Goal: Task Accomplishment & Management: Complete application form

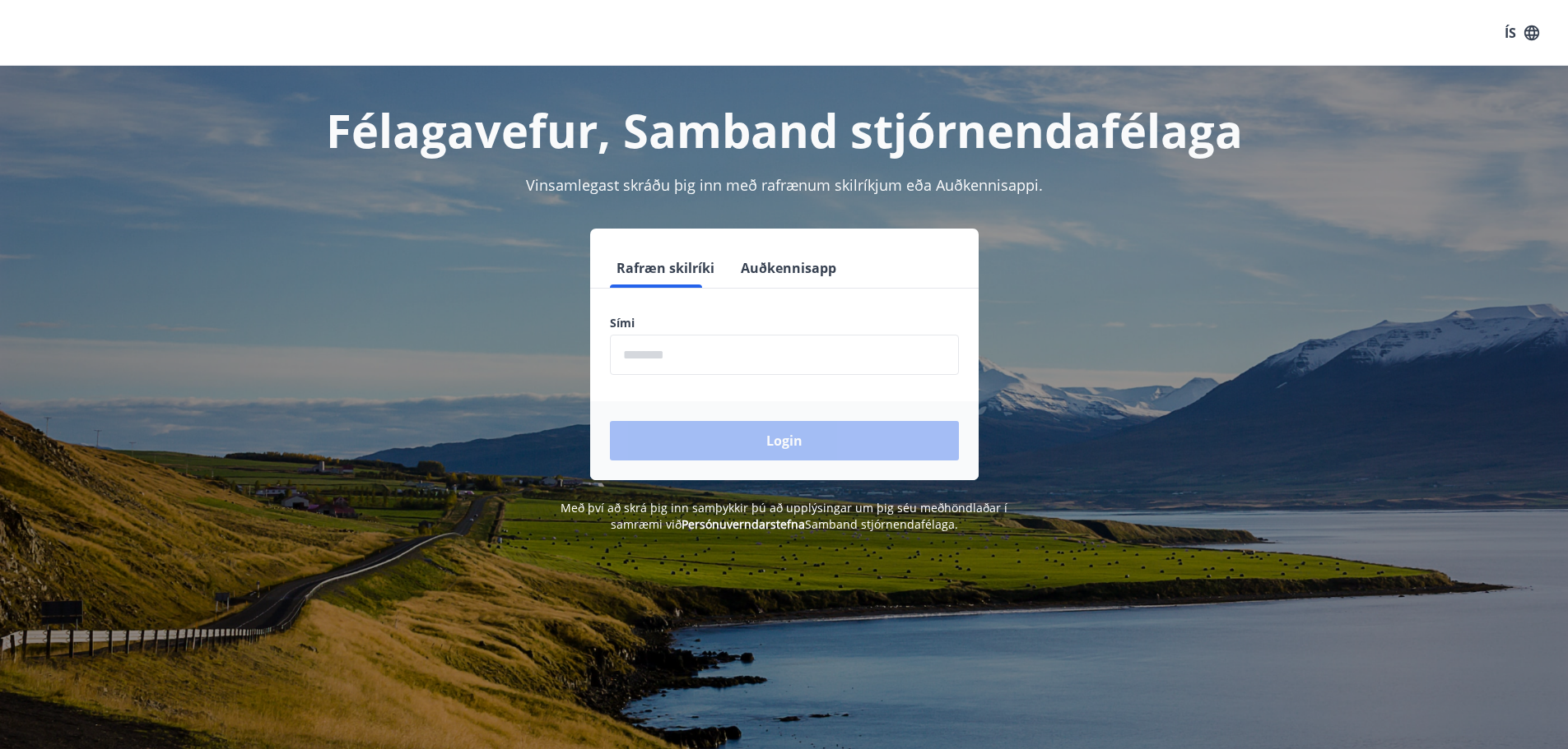
click at [760, 360] on input "phone" at bounding box center [784, 355] width 349 height 40
type input "********"
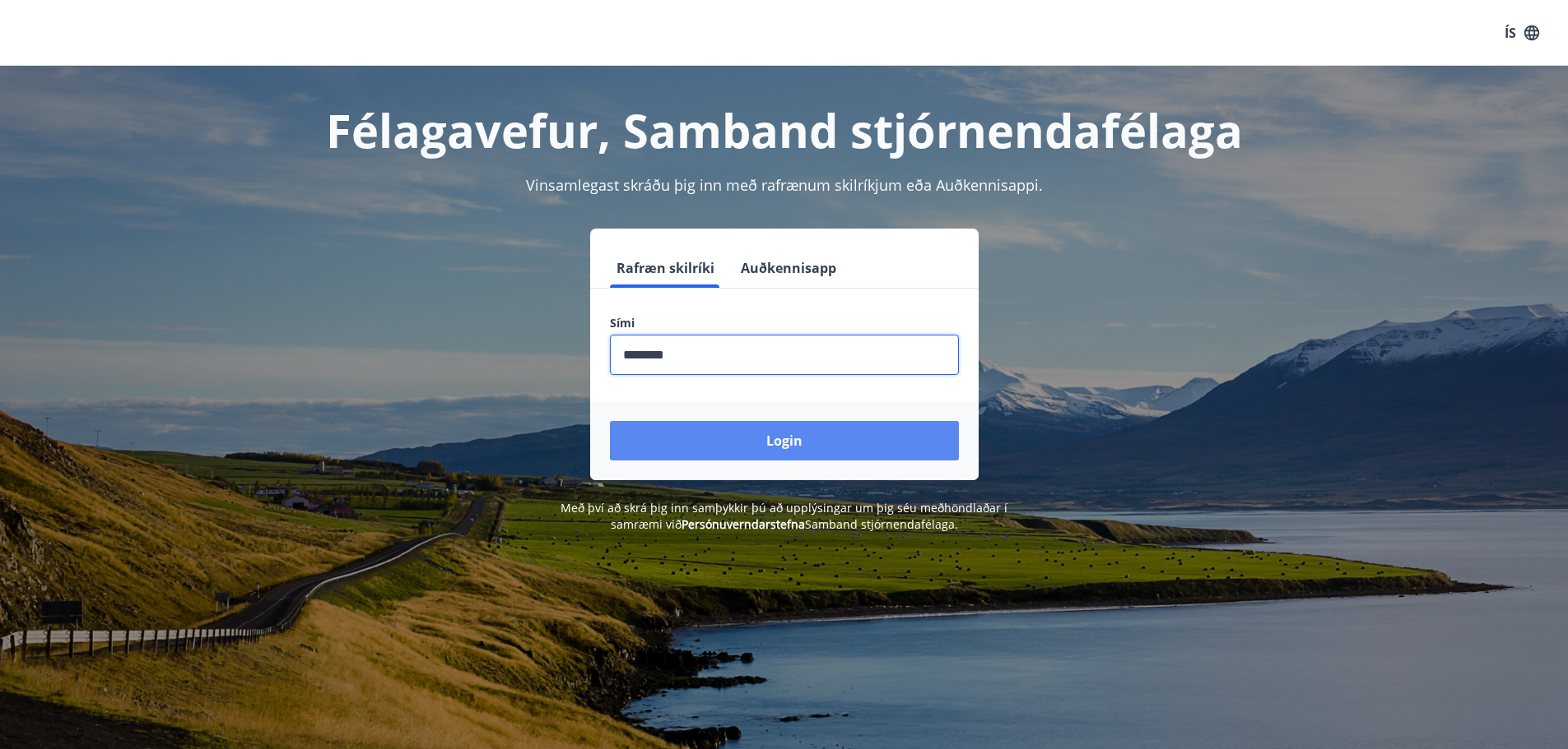
click at [775, 431] on button "Login" at bounding box center [784, 441] width 349 height 40
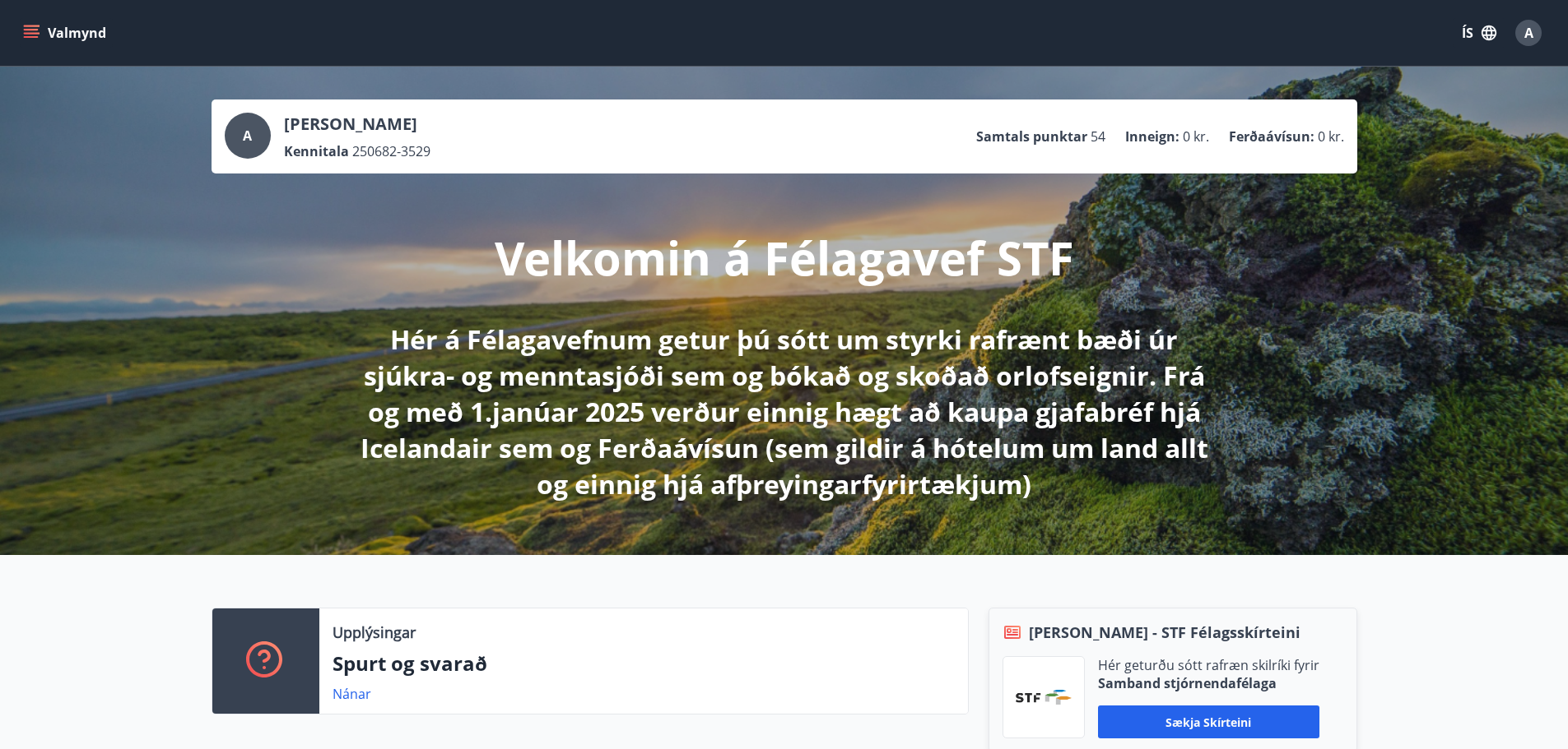
click at [41, 35] on button "Valmynd" at bounding box center [66, 32] width 93 height 29
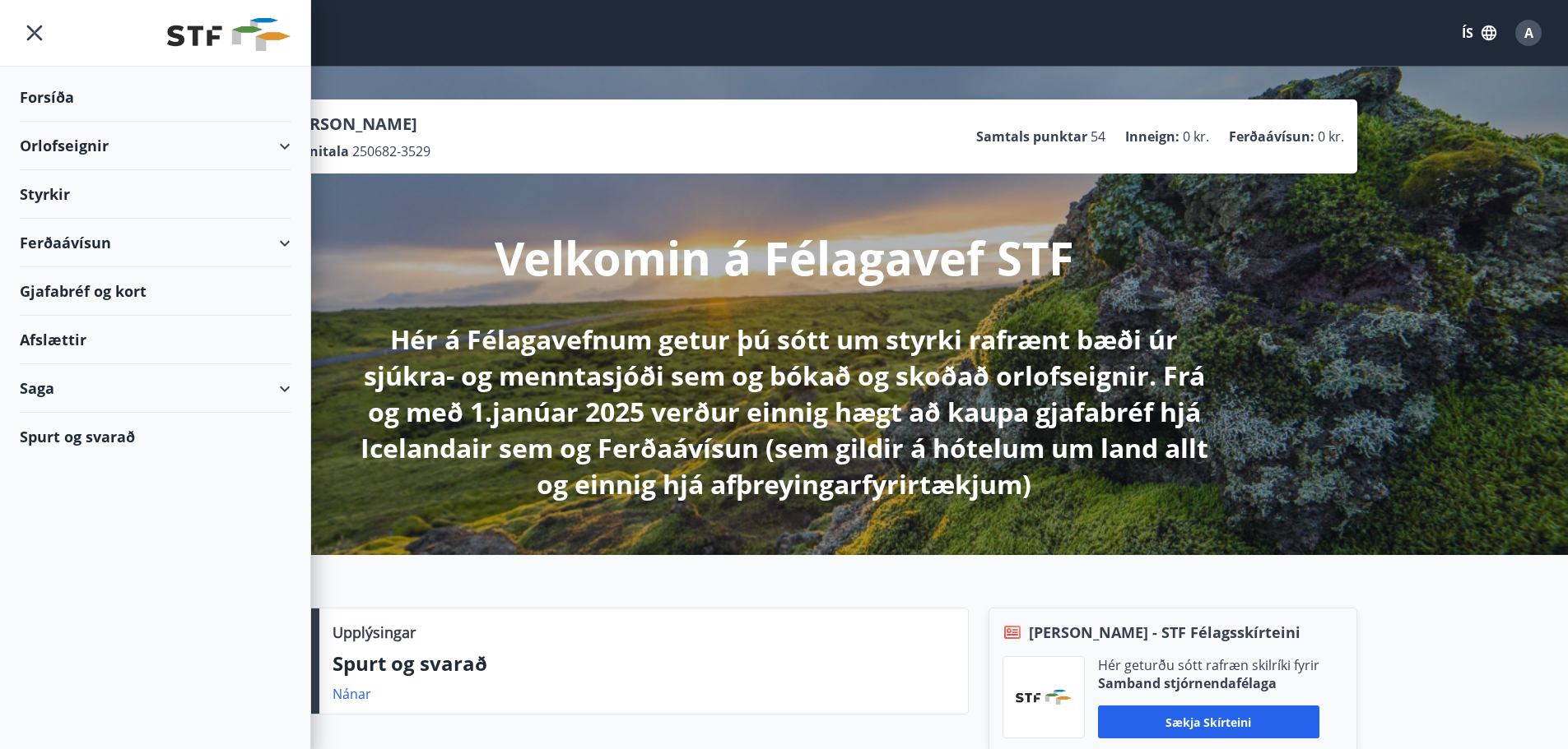
click at [44, 192] on div "Styrkir" at bounding box center [154, 194] width 270 height 49
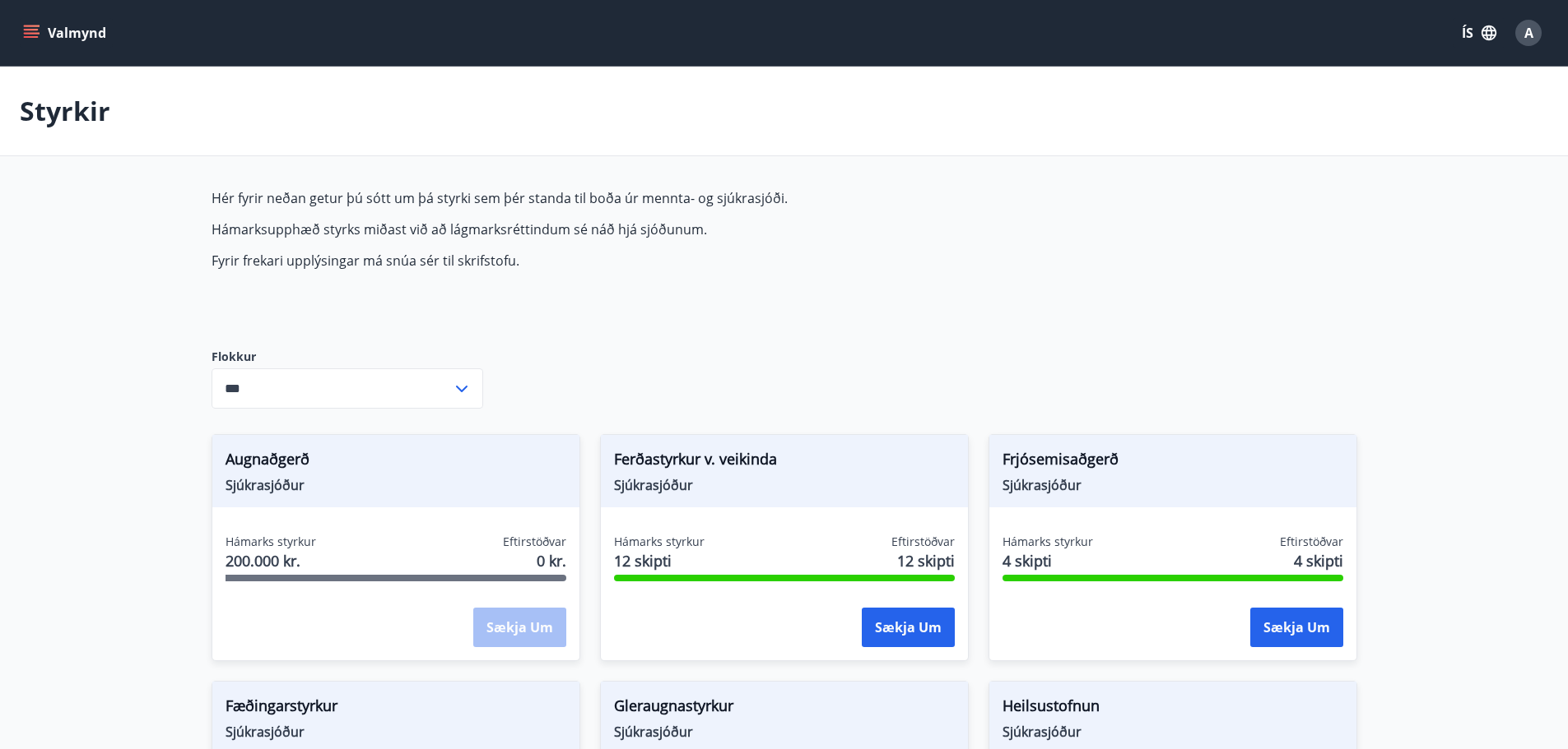
type input "***"
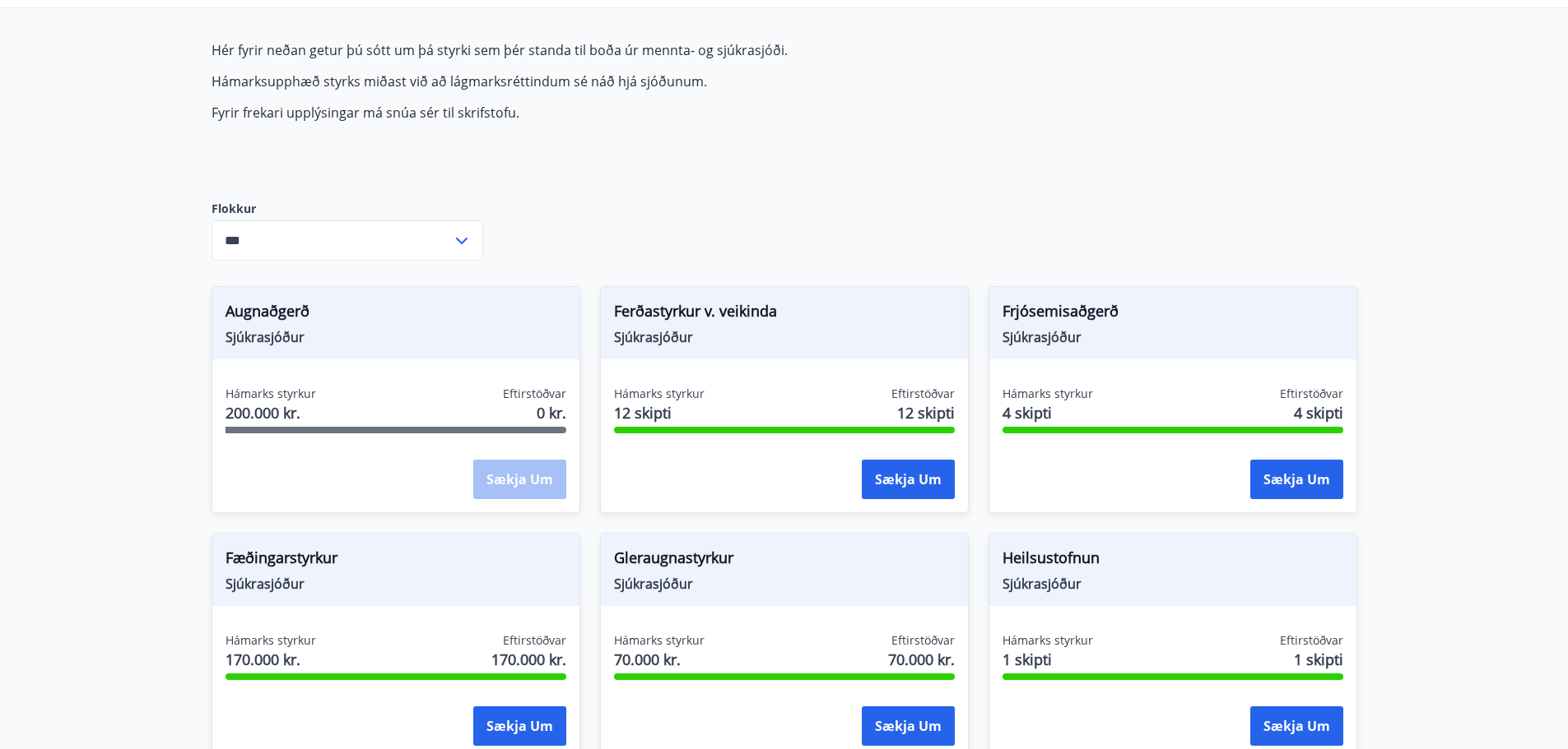
scroll to position [70, 0]
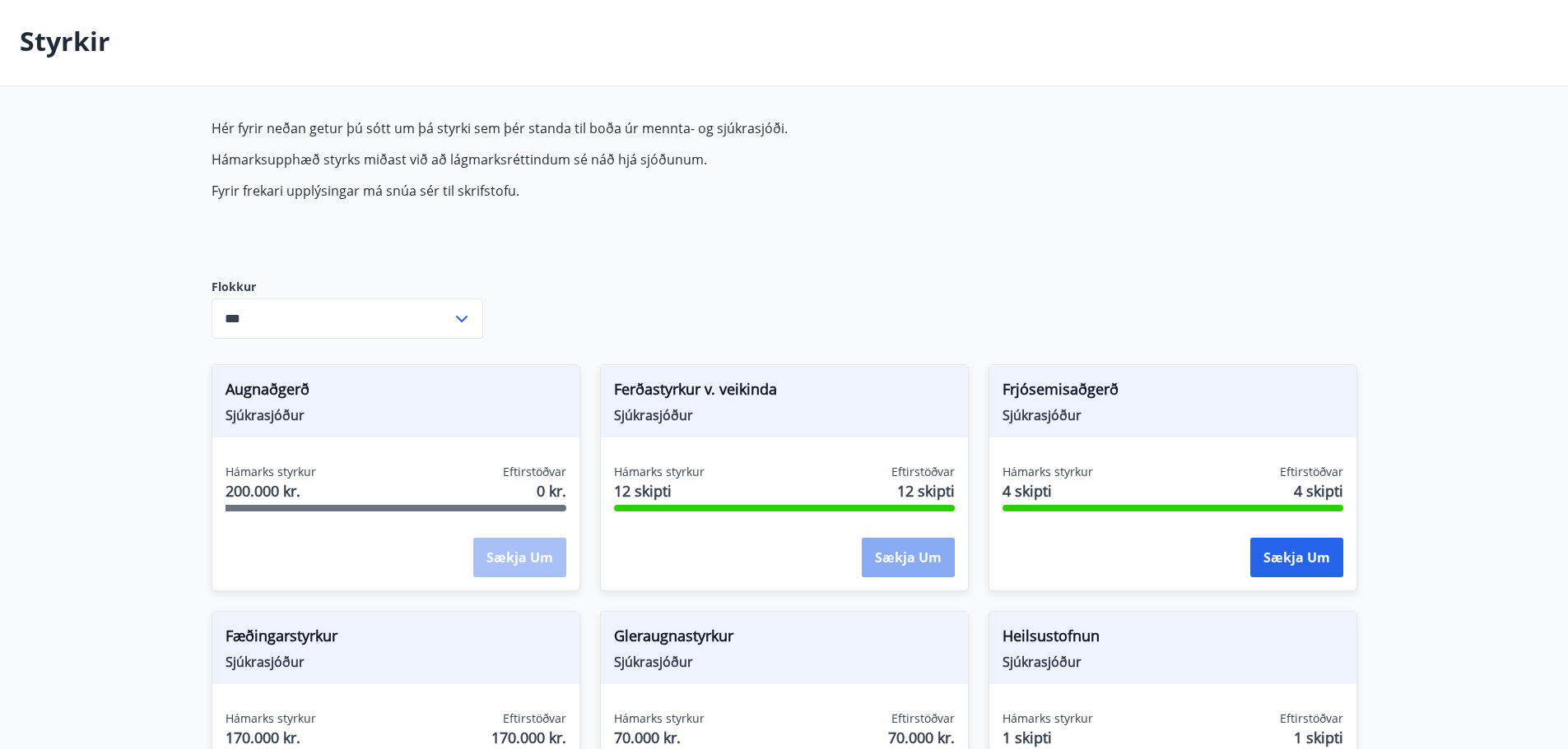
click at [902, 562] on button "Sækja um" at bounding box center [908, 558] width 93 height 40
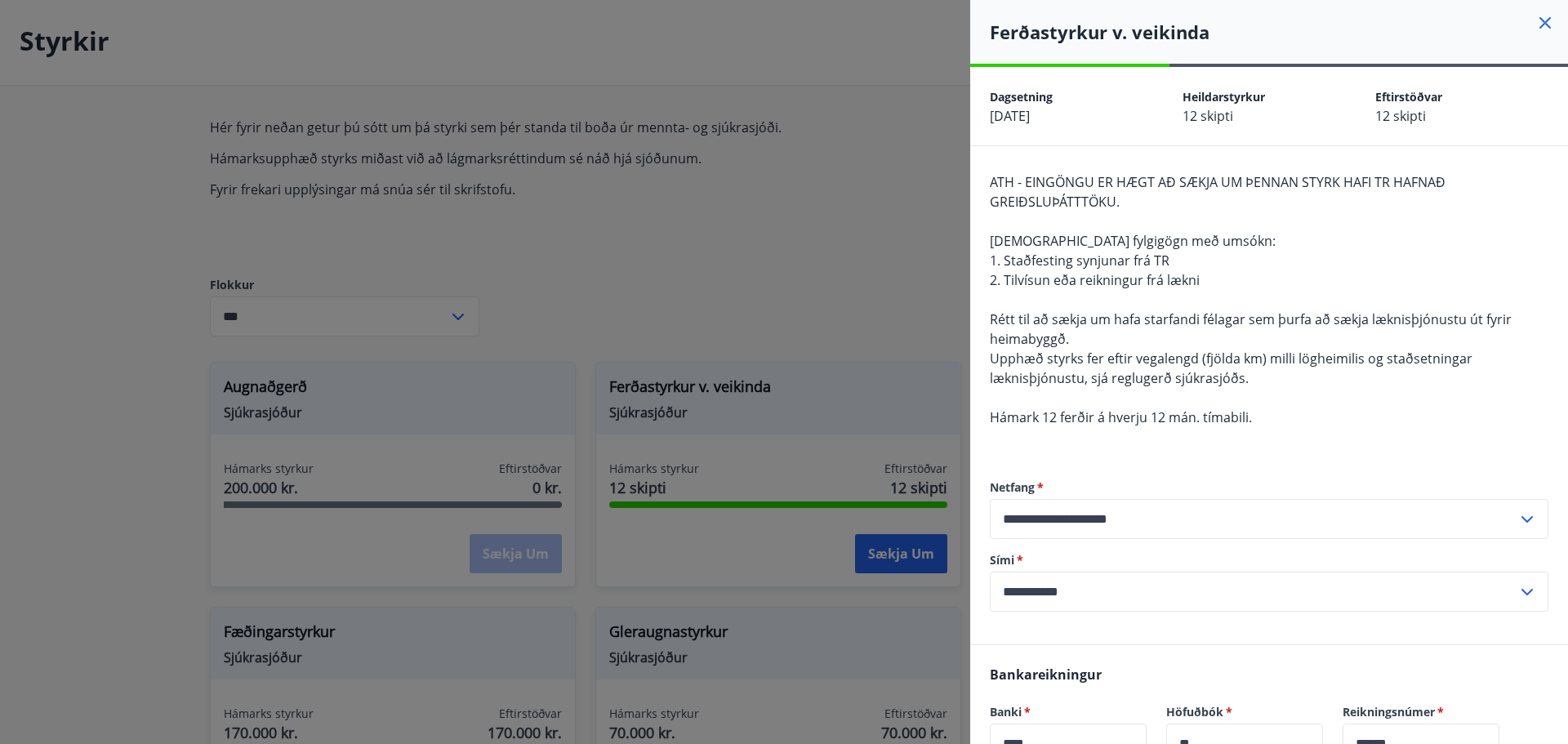
click at [909, 243] on div at bounding box center [784, 372] width 1568 height 744
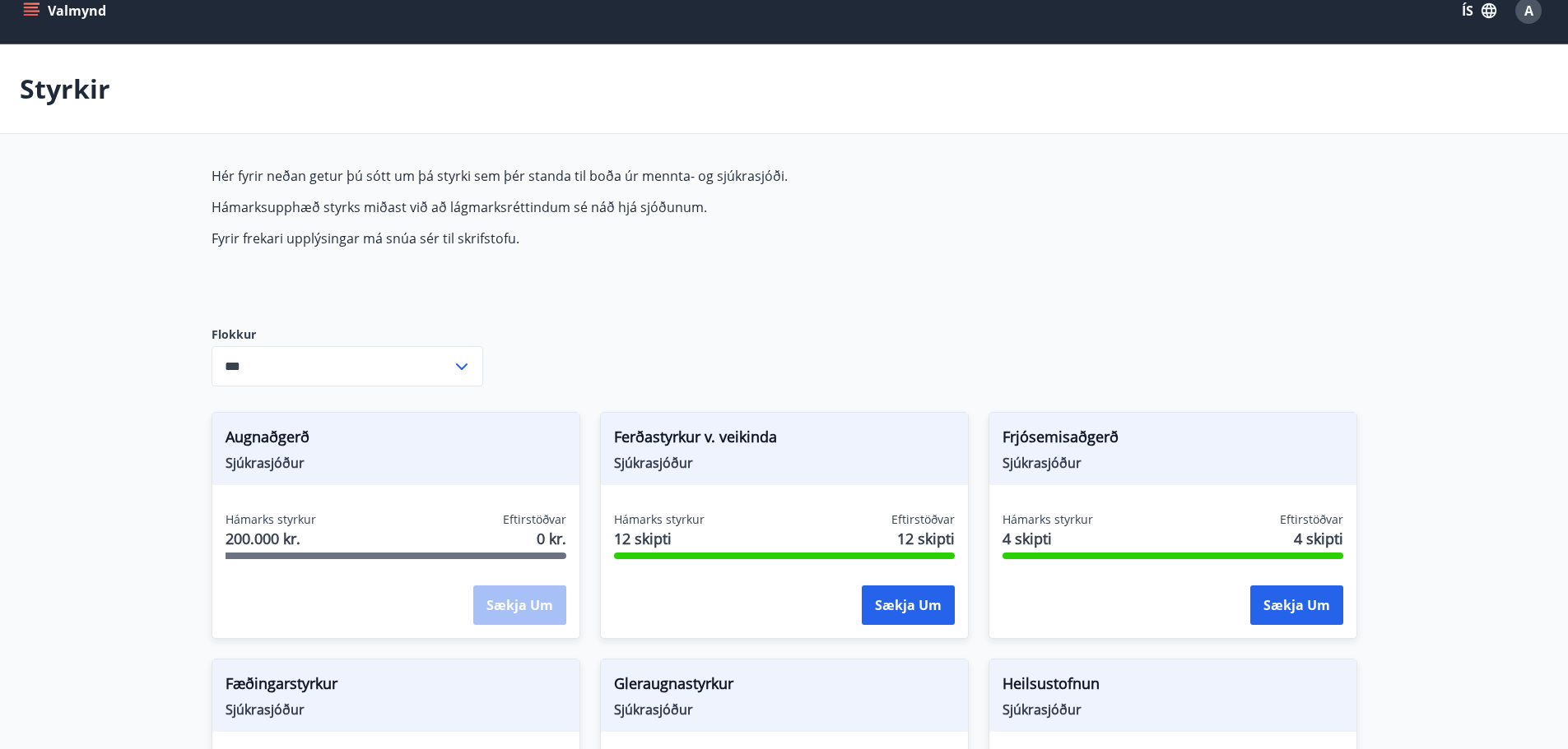
scroll to position [0, 0]
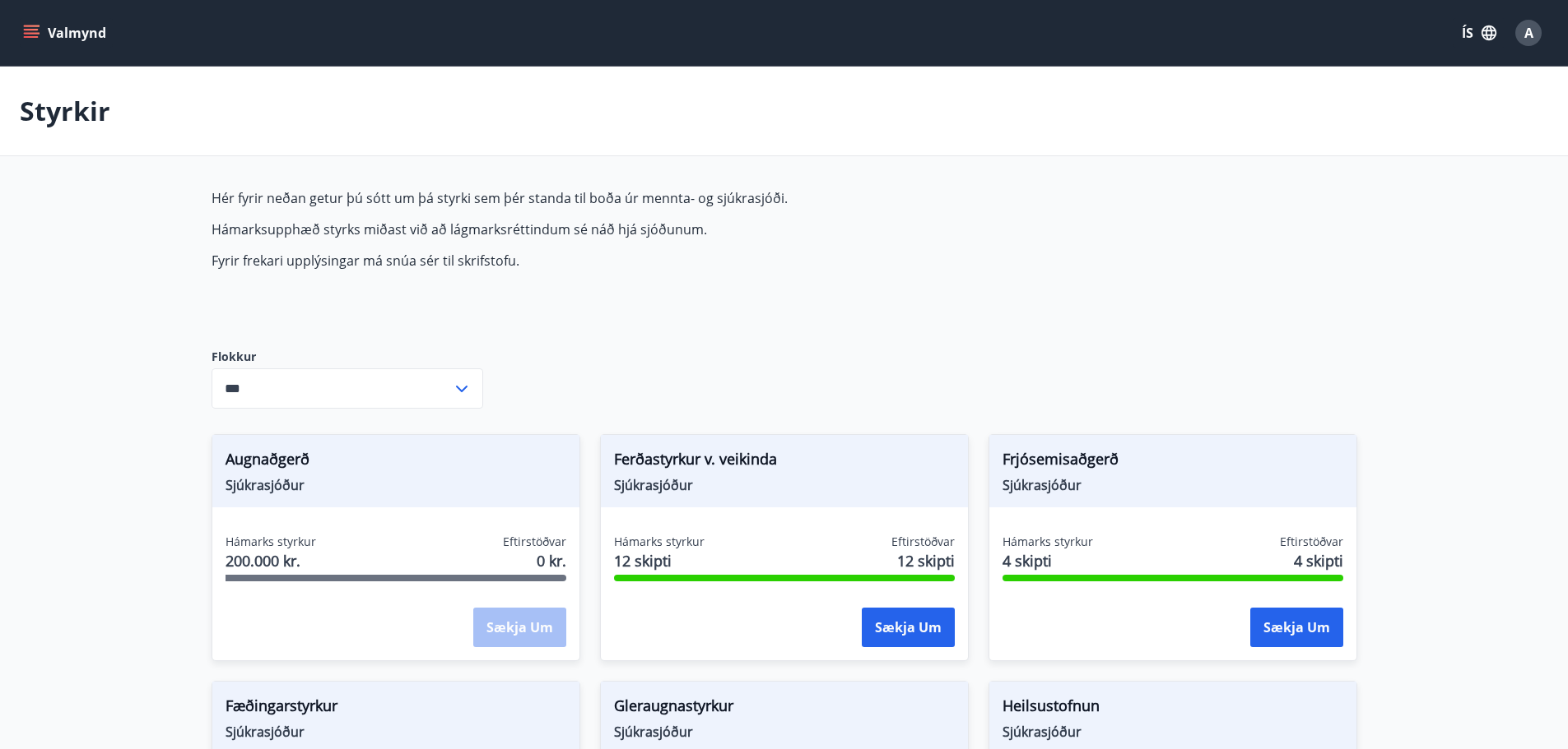
click at [71, 31] on button "Valmynd" at bounding box center [66, 32] width 93 height 29
click at [1530, 35] on span "A" at bounding box center [1529, 33] width 9 height 18
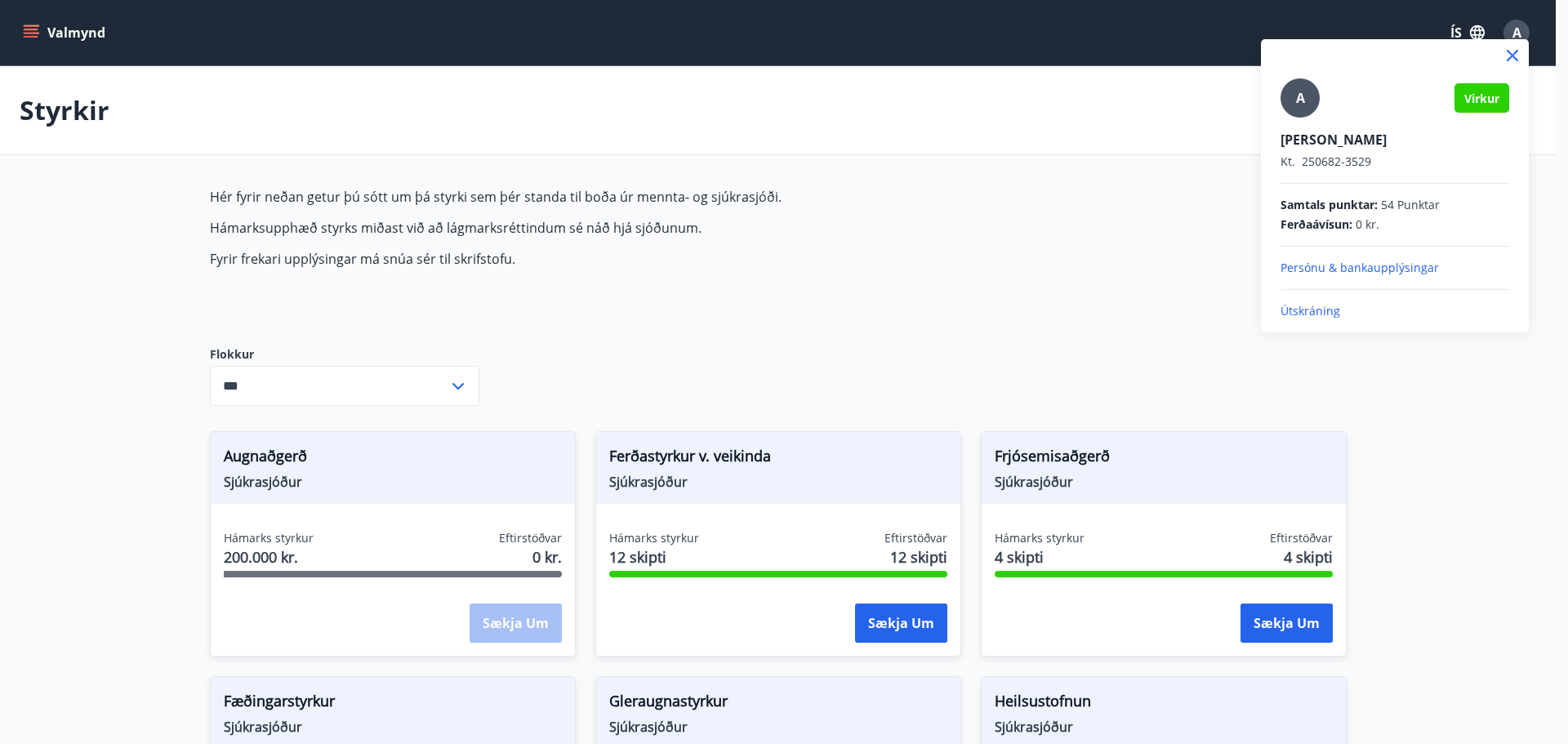
click at [1161, 277] on div at bounding box center [784, 372] width 1568 height 744
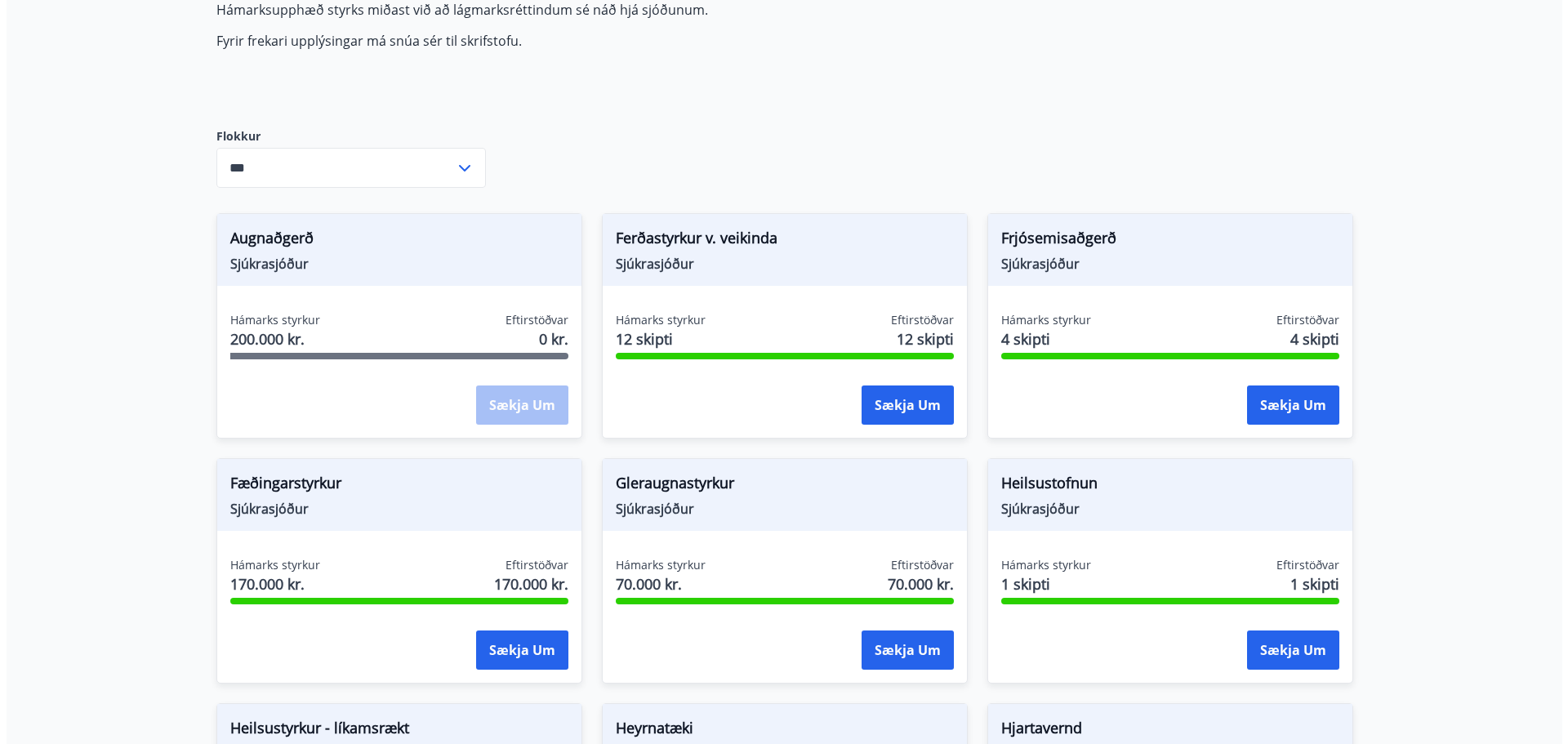
scroll to position [245, 0]
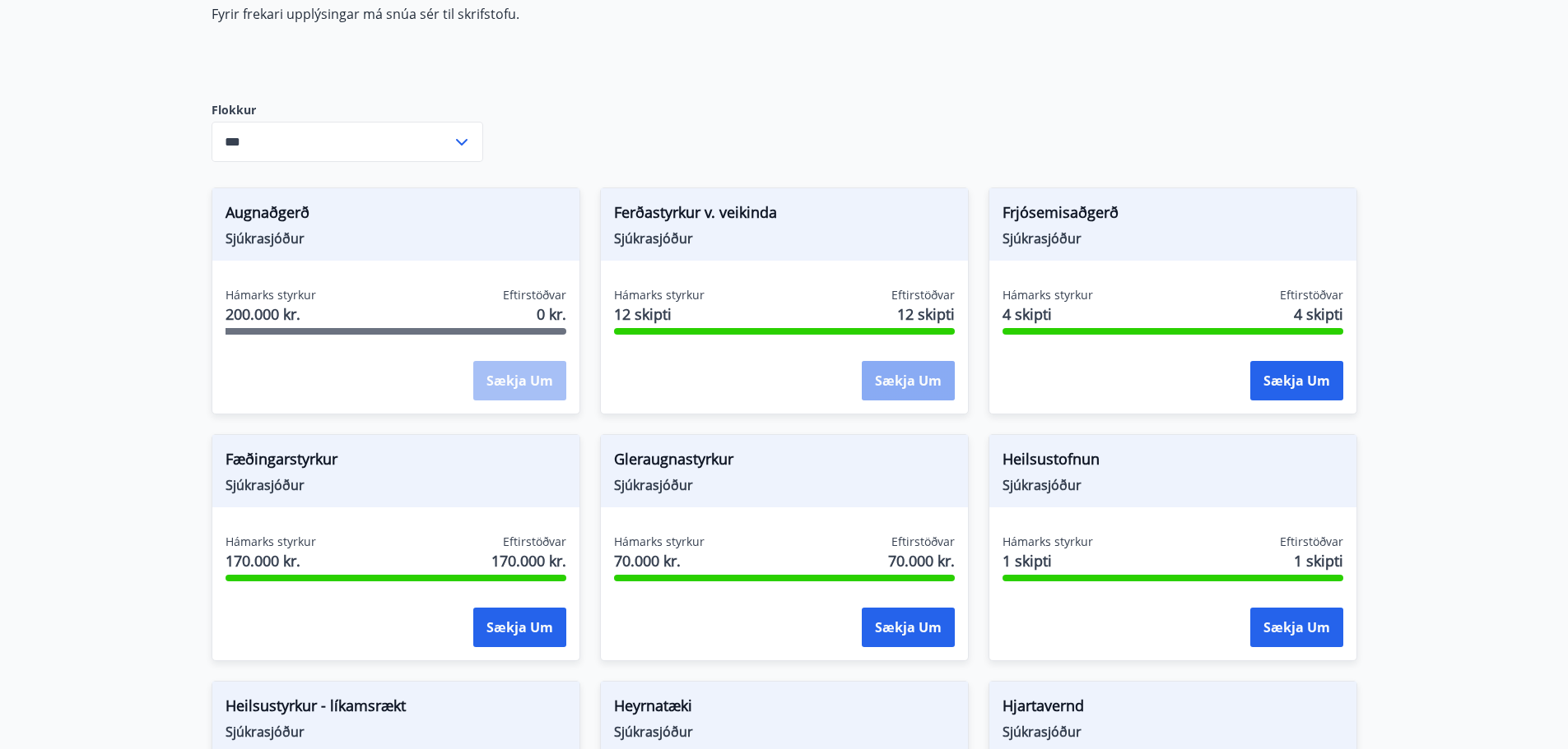
click at [890, 379] on button "Sækja um" at bounding box center [908, 380] width 93 height 40
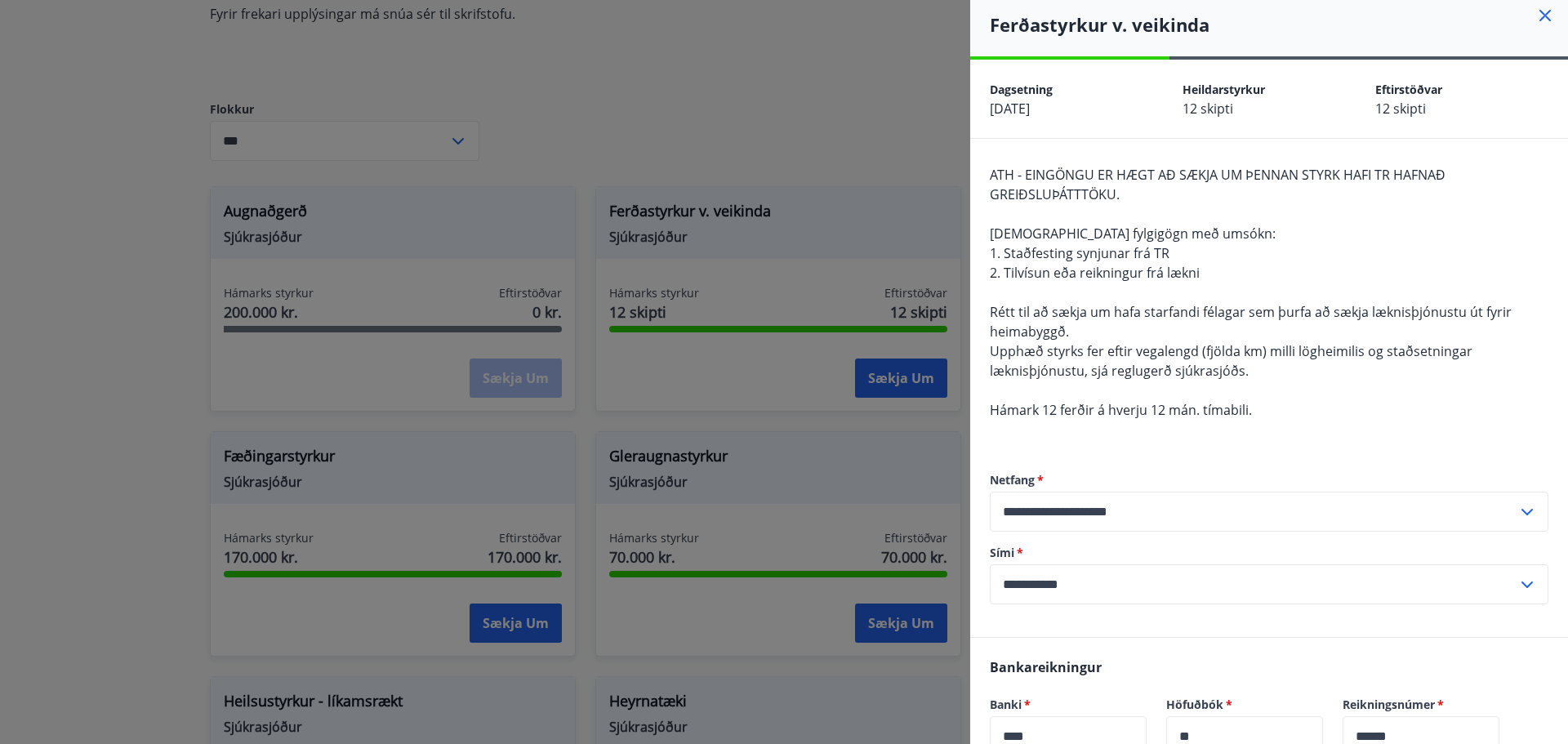
scroll to position [0, 0]
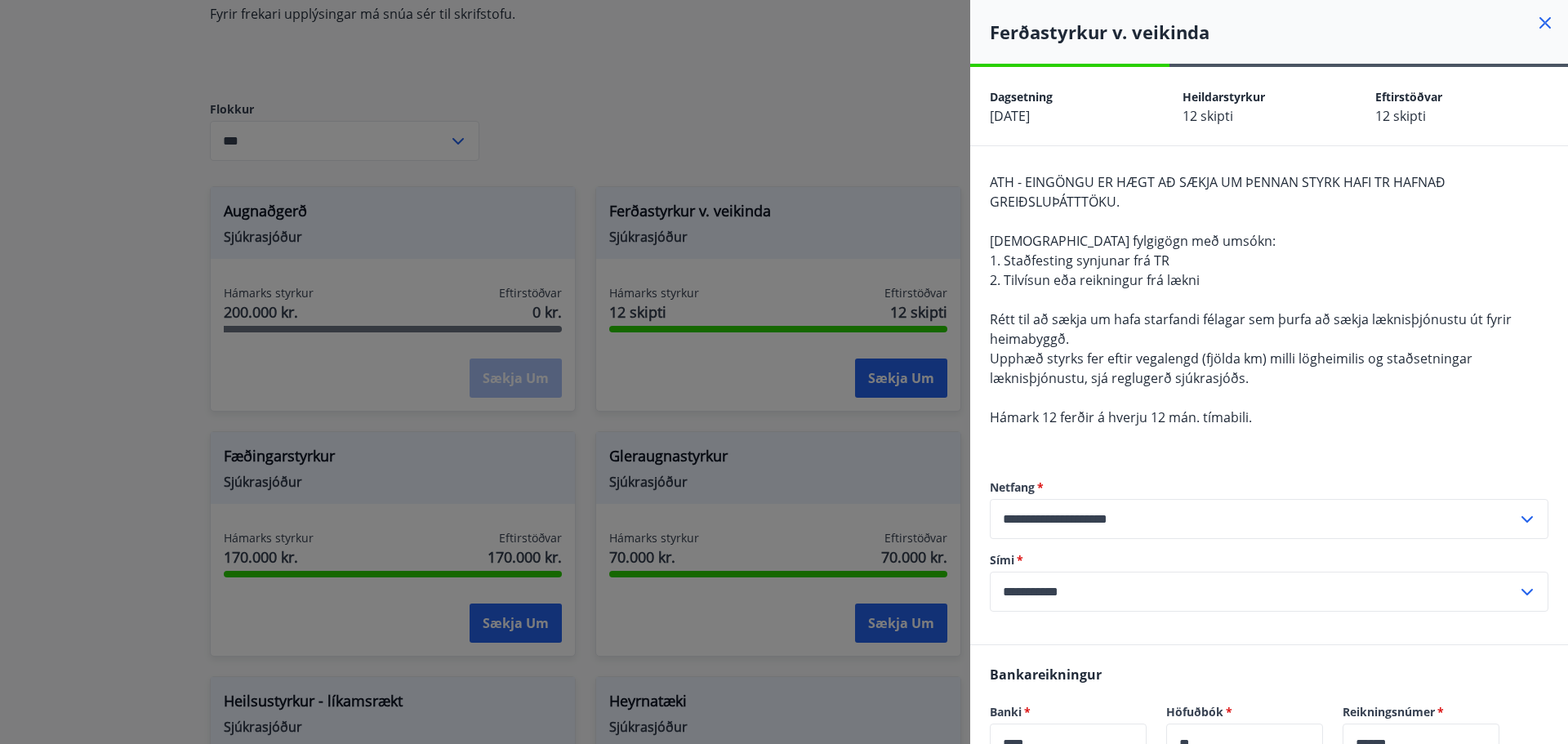
click at [928, 125] on div at bounding box center [784, 372] width 1568 height 744
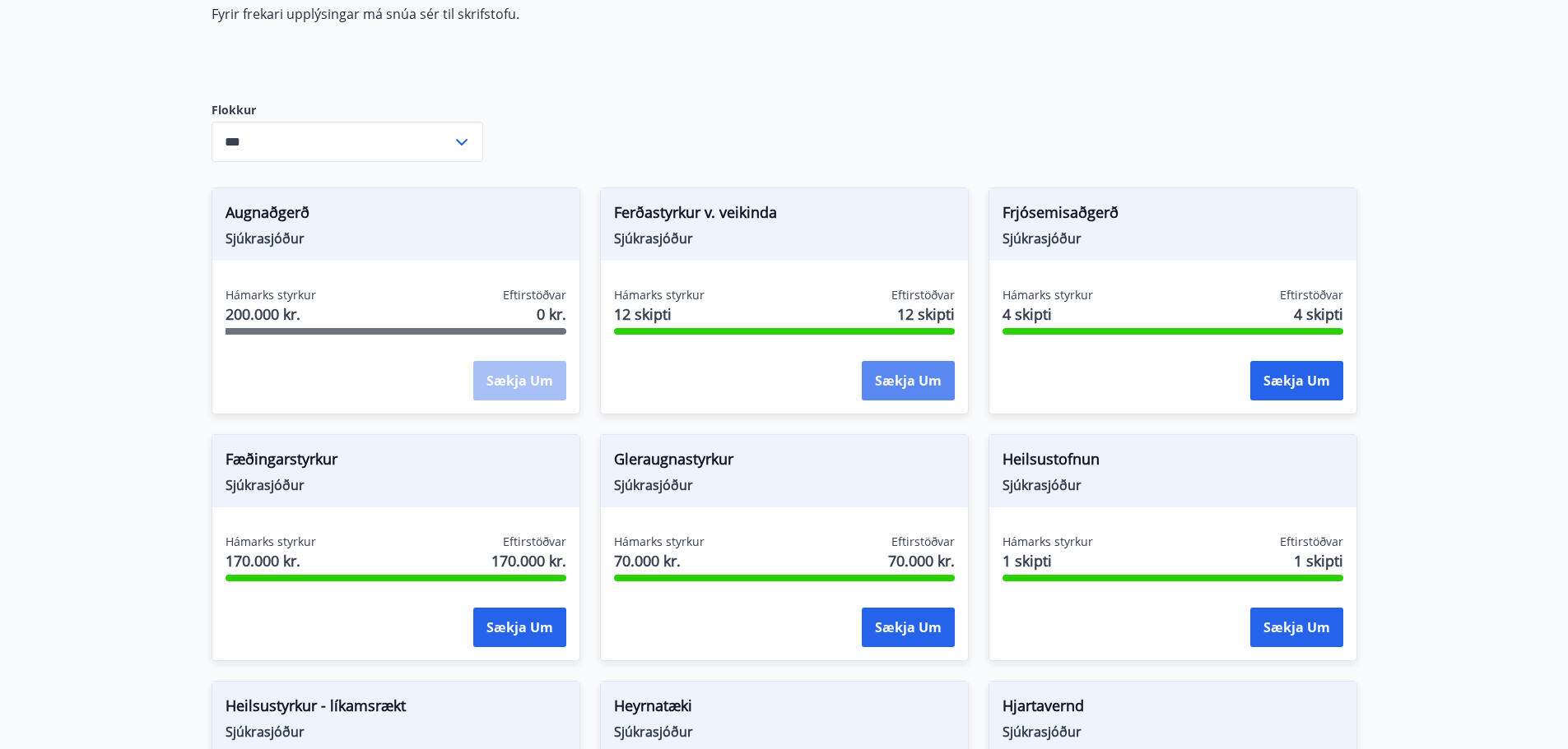
click at [890, 377] on button "Sækja um" at bounding box center [908, 380] width 93 height 40
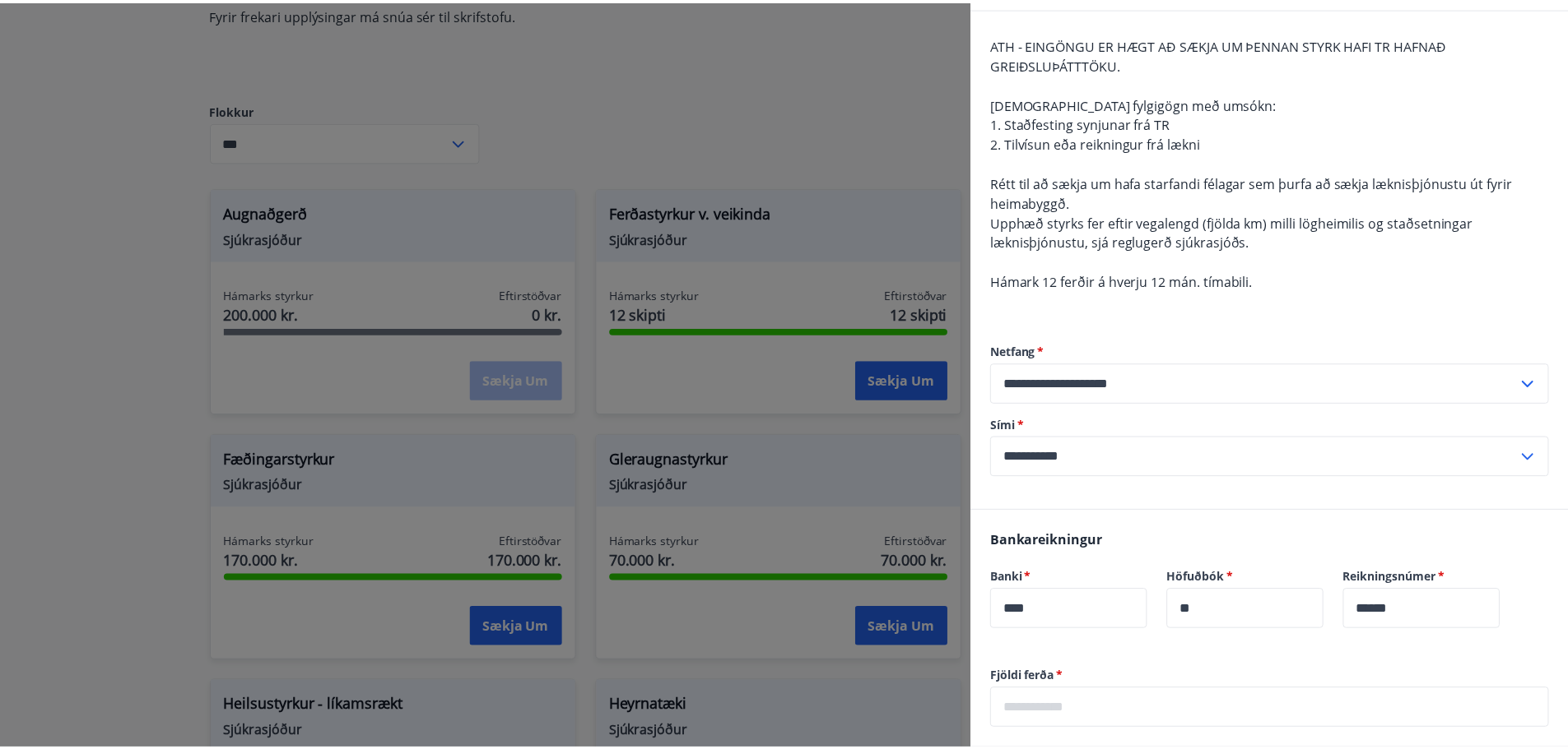
scroll to position [165, 0]
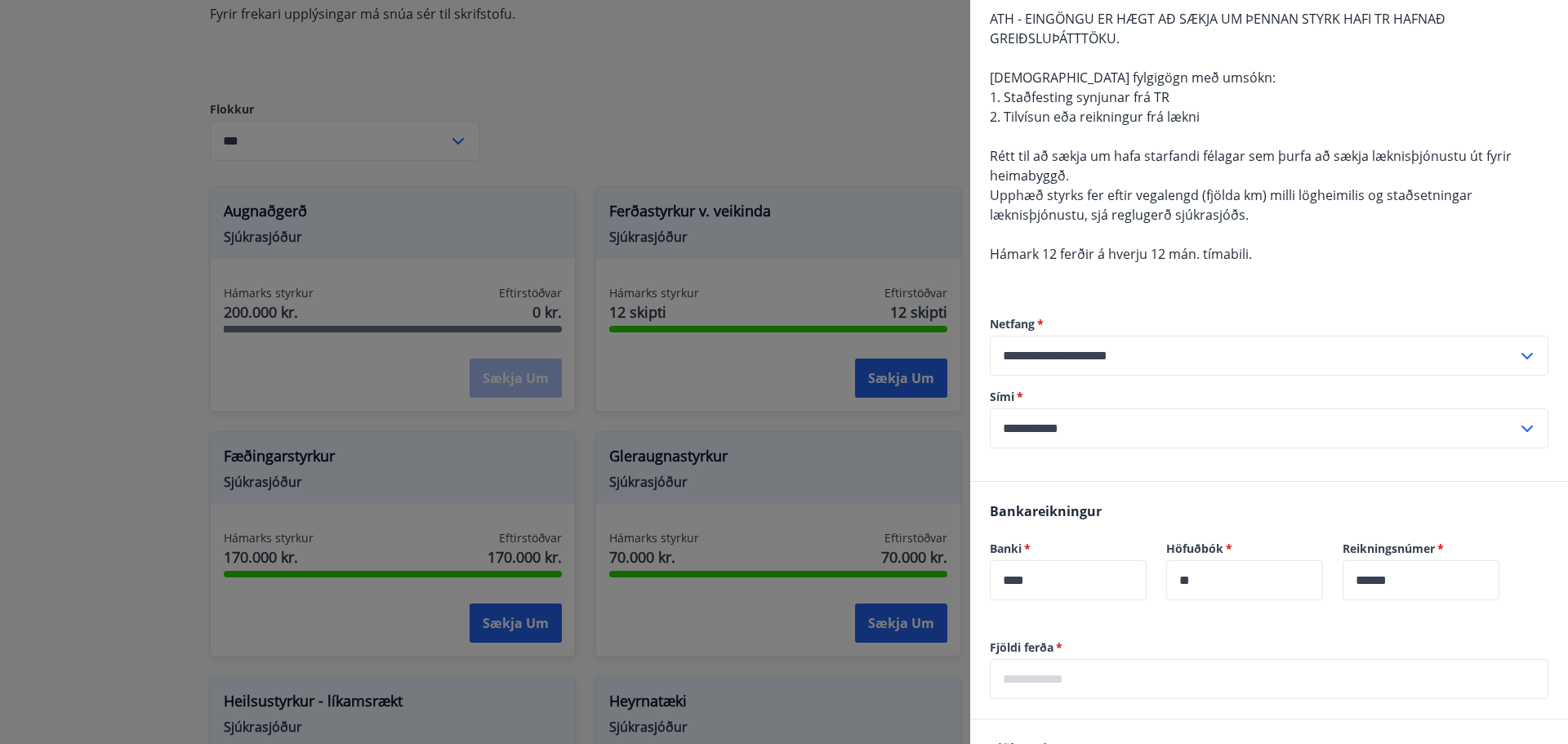
click at [637, 77] on div at bounding box center [784, 372] width 1568 height 744
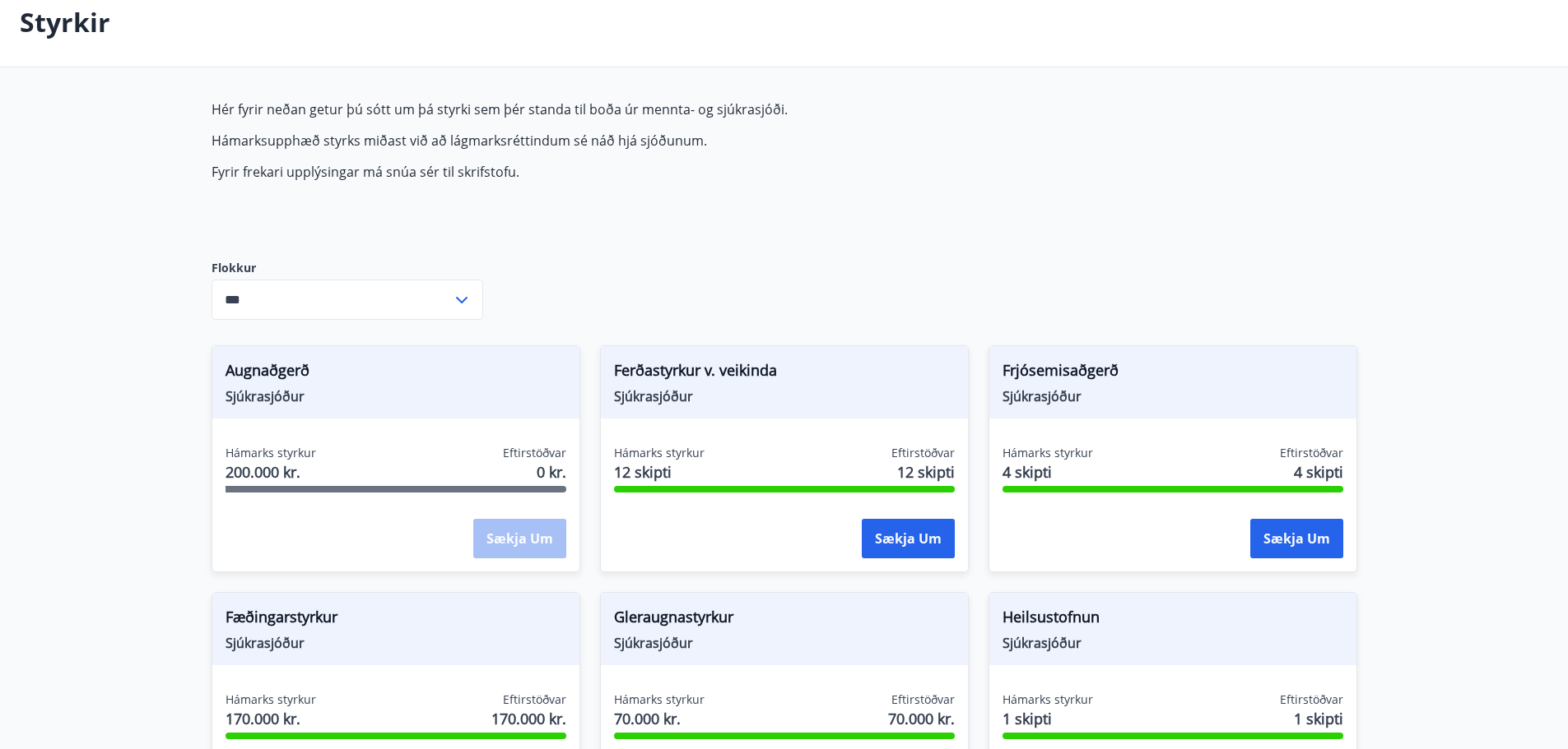
scroll to position [0, 0]
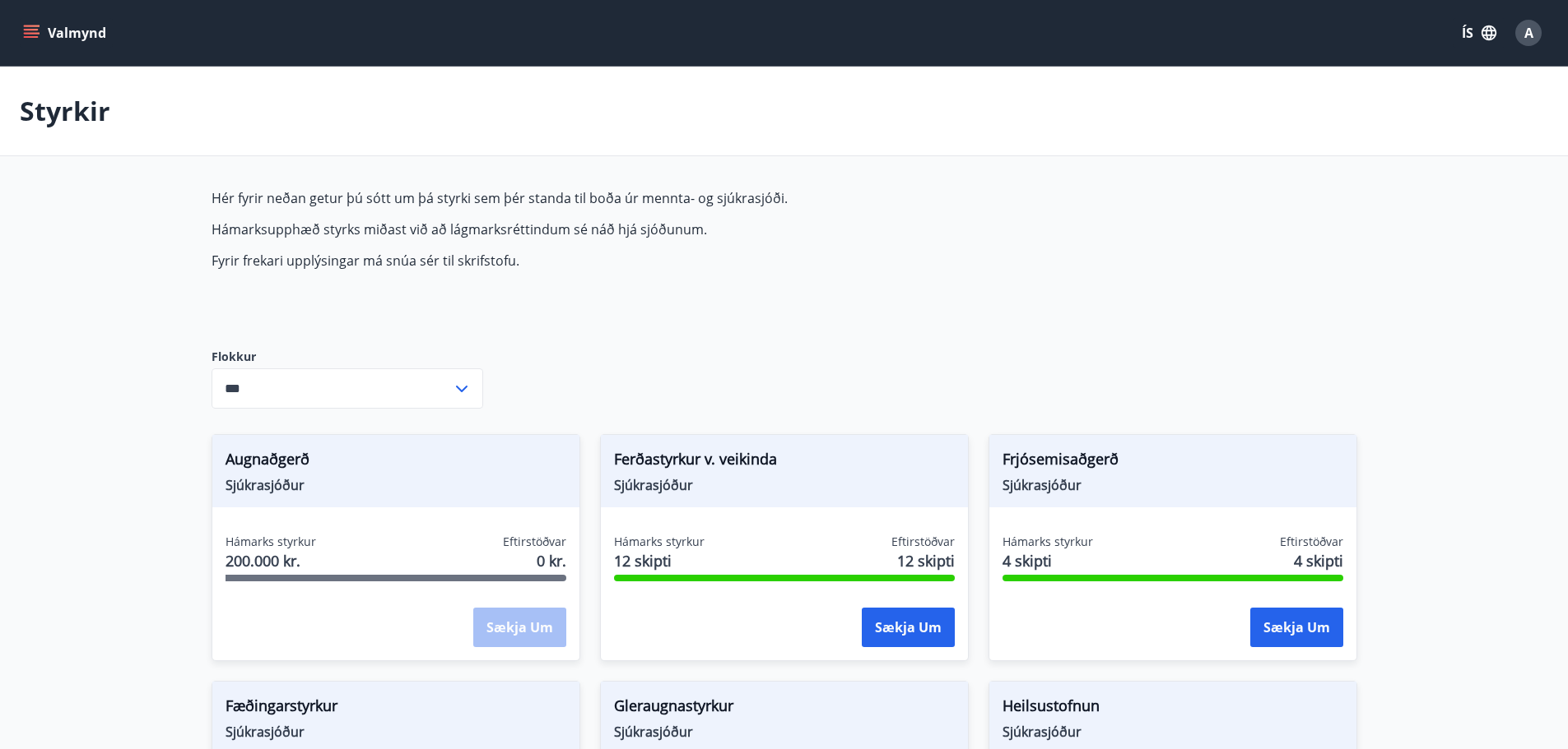
click at [65, 23] on button "Valmynd" at bounding box center [66, 32] width 93 height 29
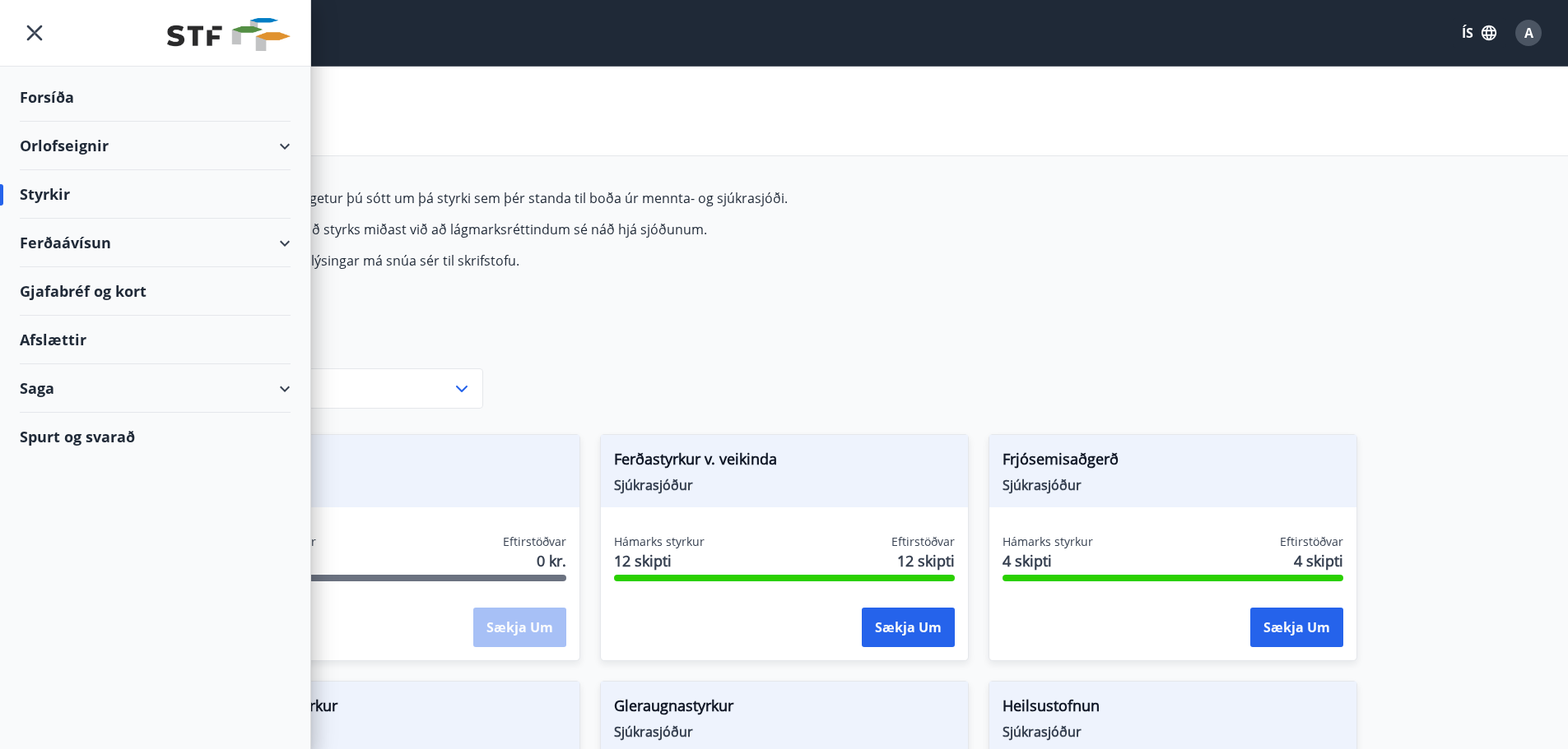
click at [87, 151] on div "Orlofseignir" at bounding box center [154, 145] width 270 height 49
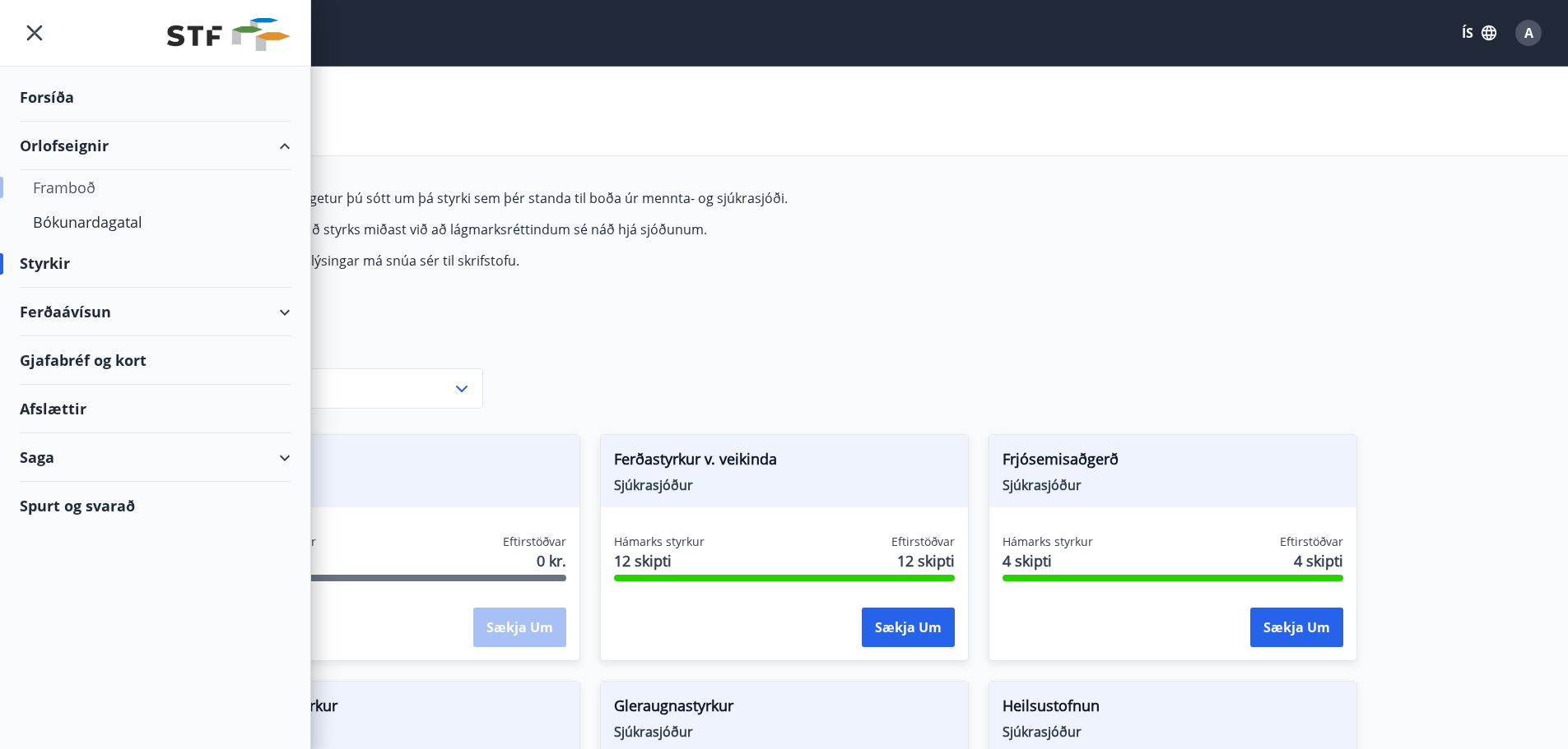
click at [63, 194] on div "Framboð" at bounding box center [155, 187] width 245 height 35
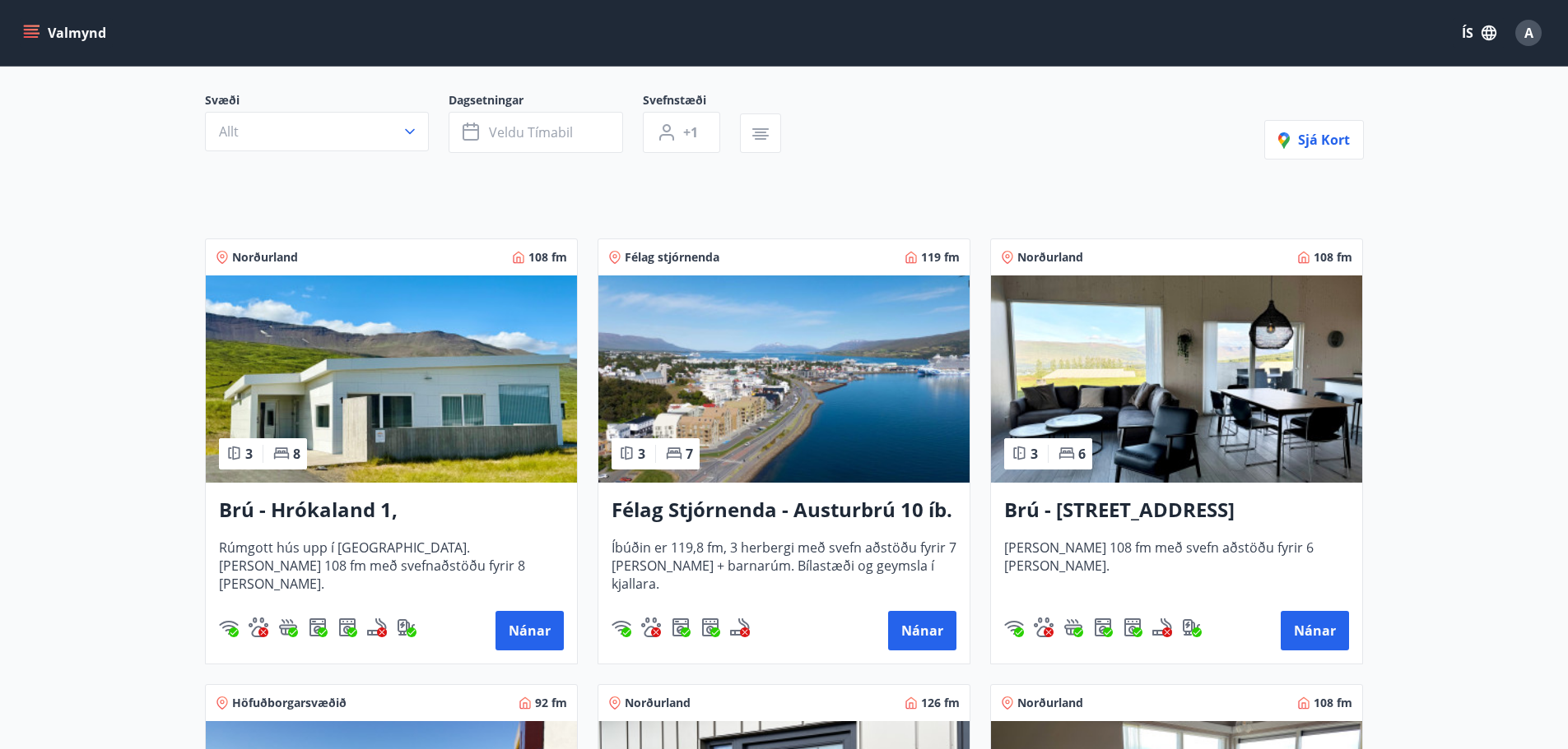
scroll to position [165, 0]
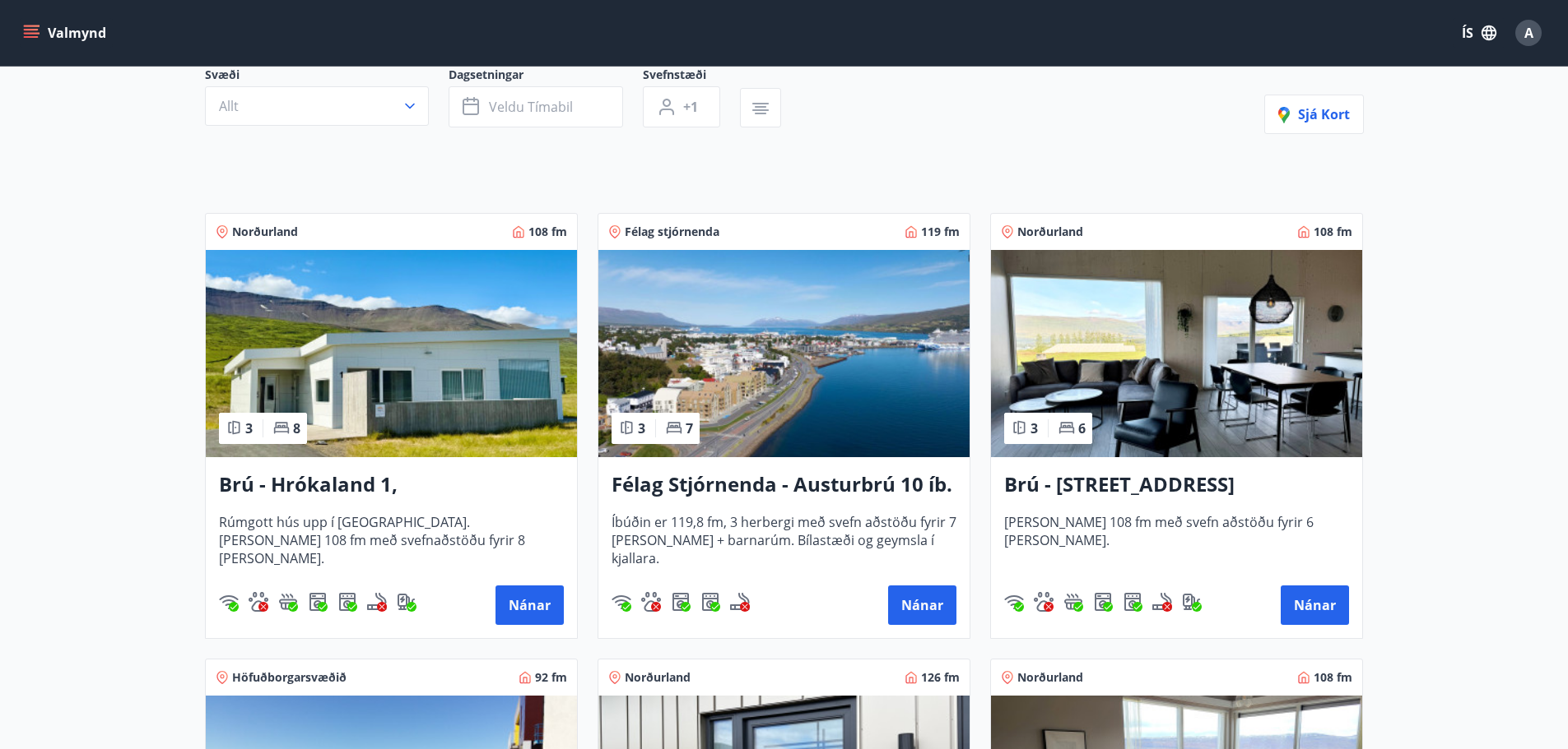
click at [799, 493] on h3 "Félag Stjórnenda - Austurbrú 10 íb. 201" at bounding box center [783, 485] width 345 height 29
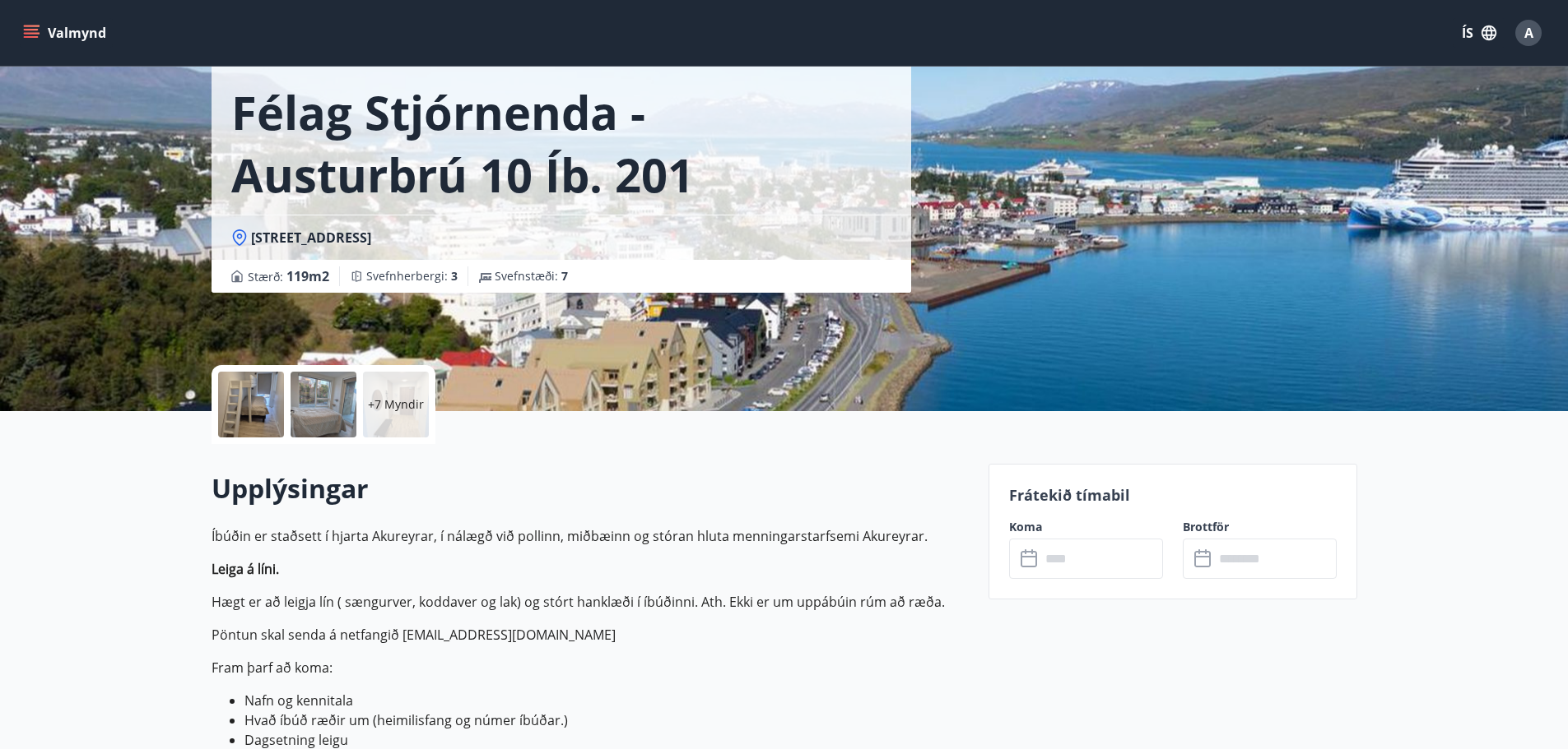
scroll to position [165, 0]
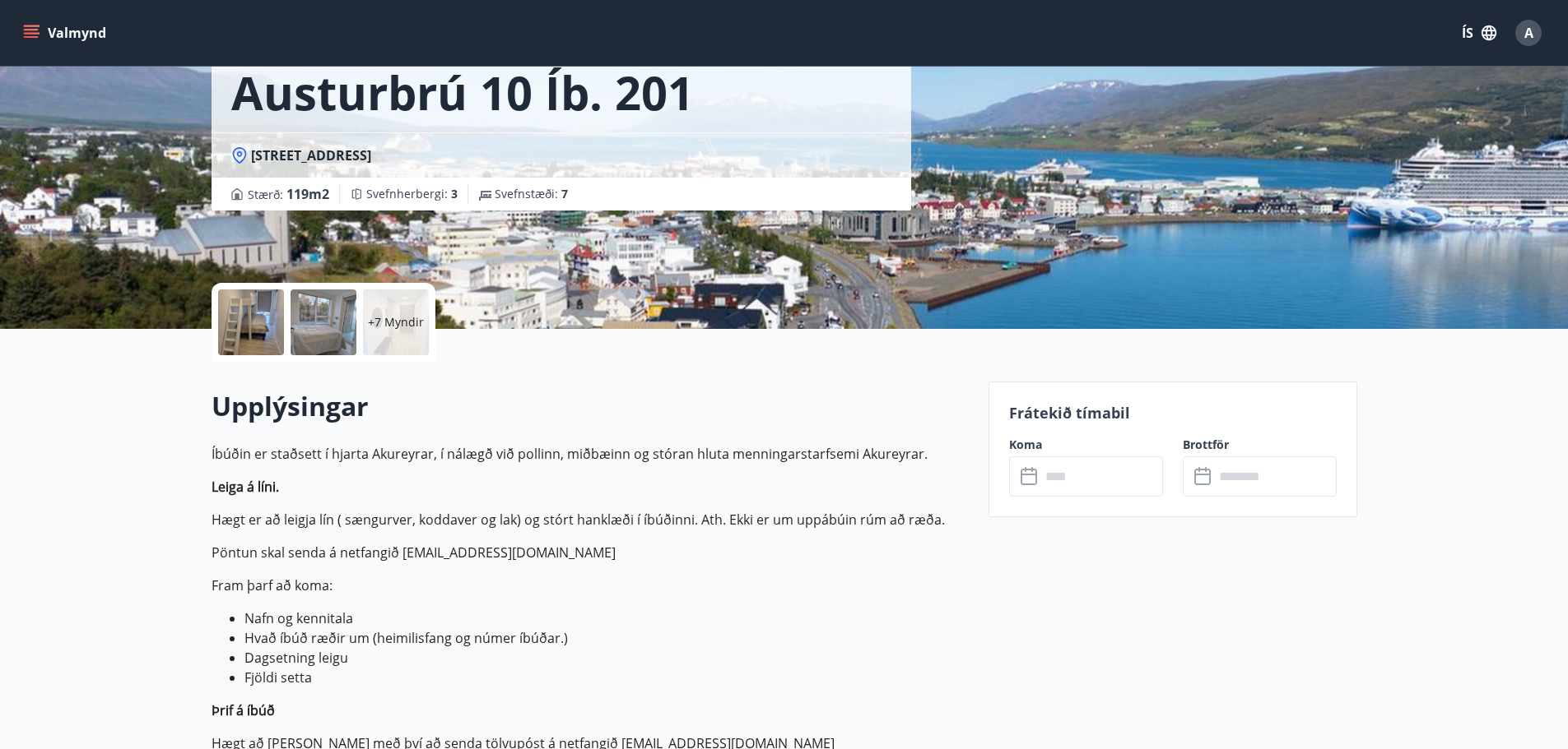
click at [261, 340] on div at bounding box center [251, 323] width 66 height 66
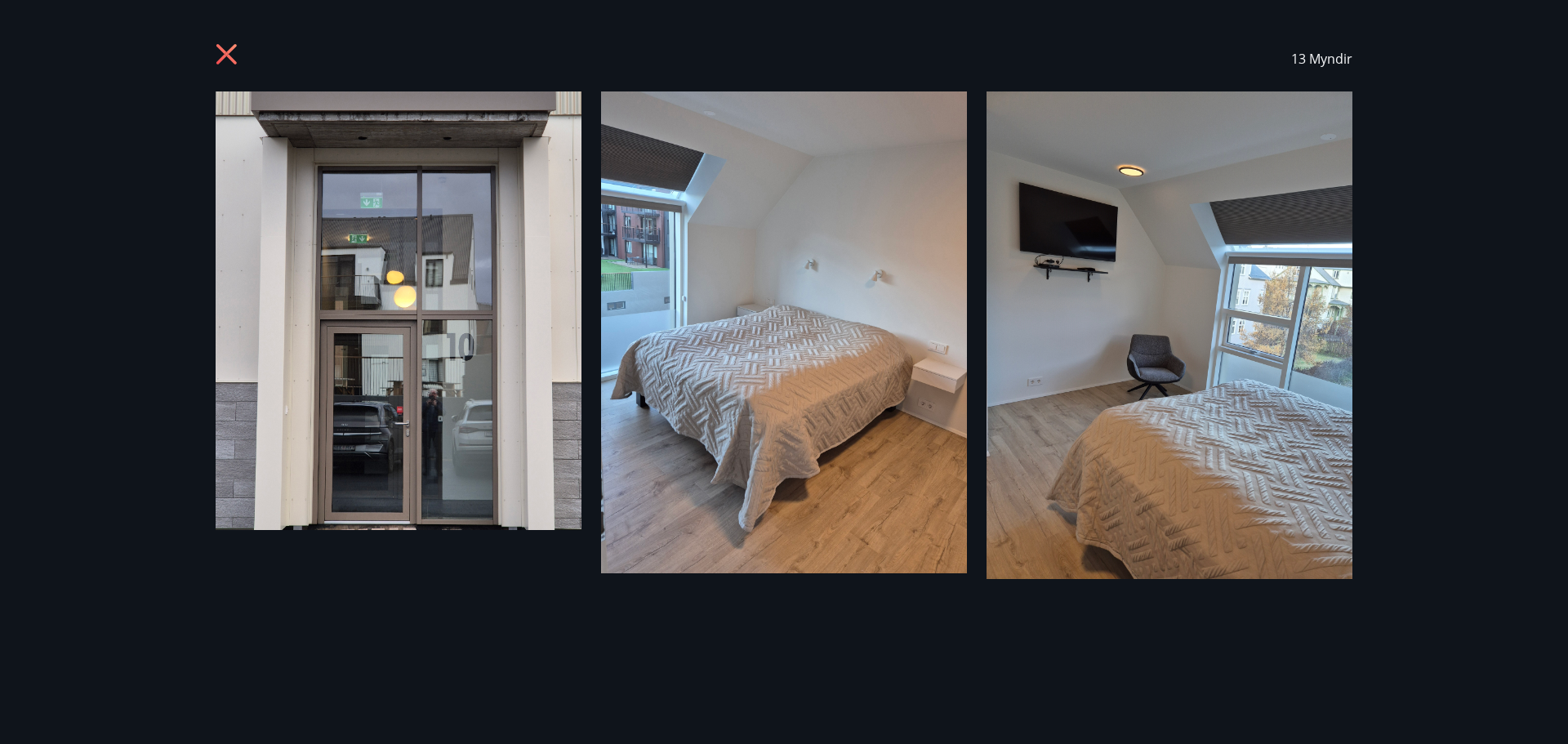
click at [230, 54] on icon at bounding box center [229, 56] width 26 height 26
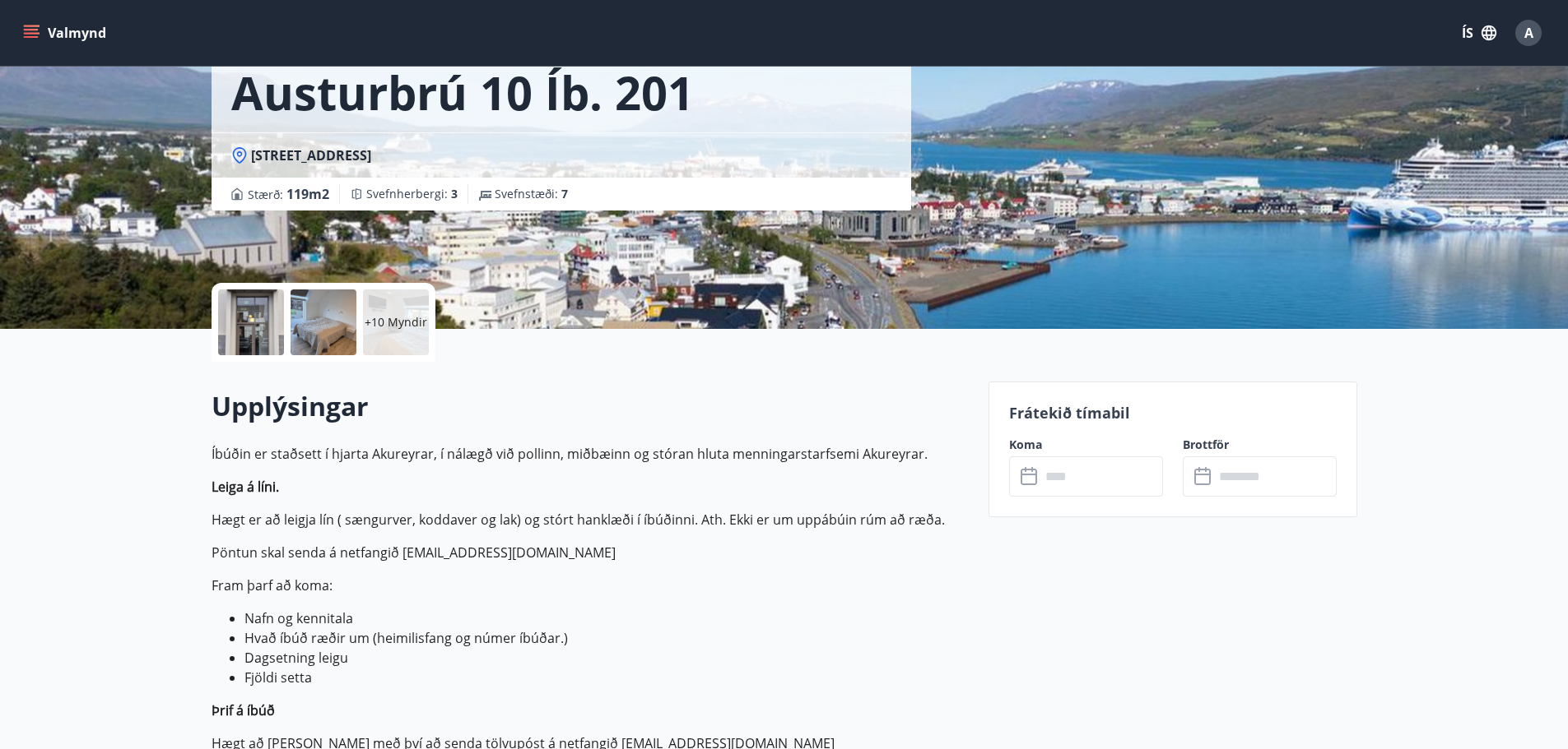
scroll to position [0, 0]
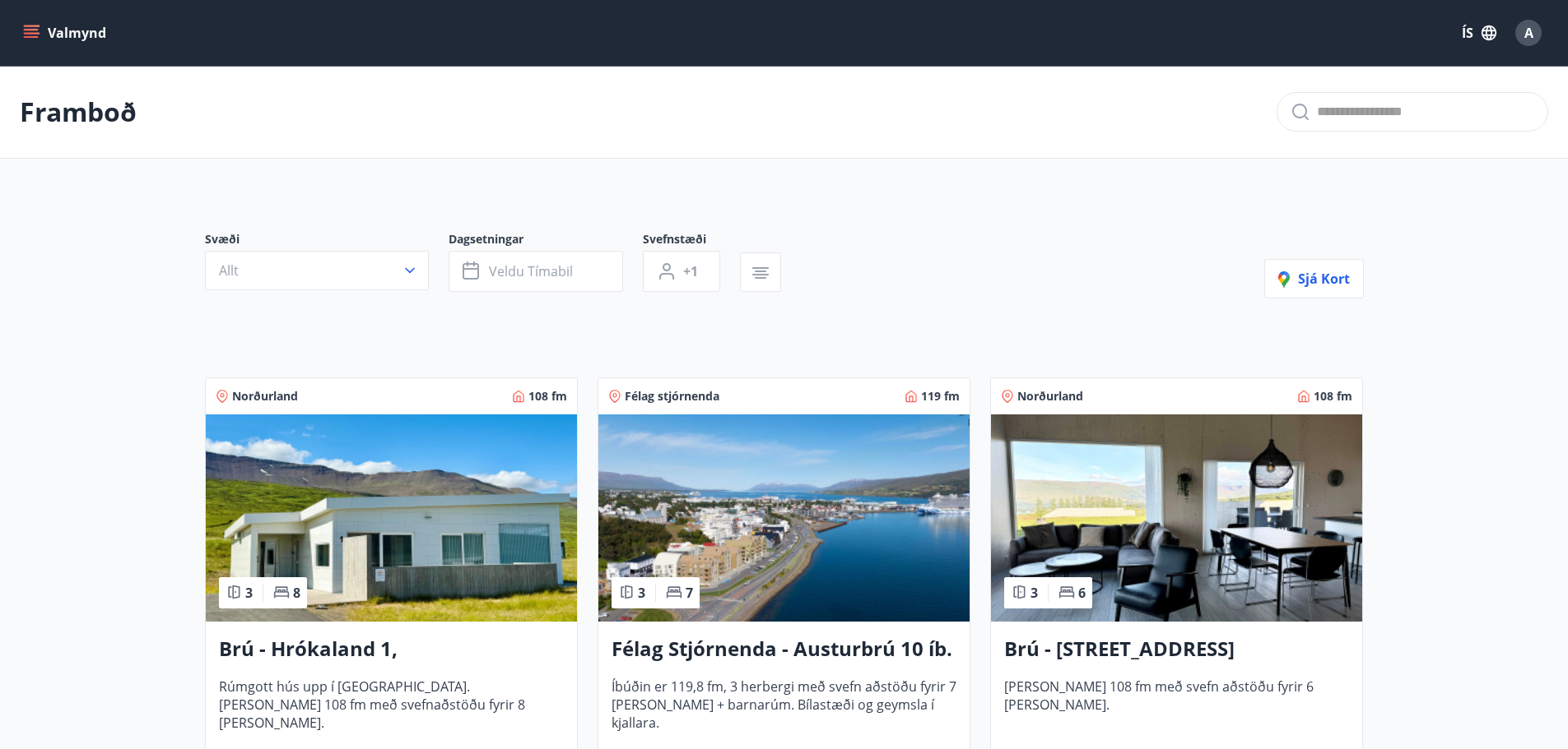
click at [53, 24] on button "Valmynd" at bounding box center [66, 32] width 93 height 29
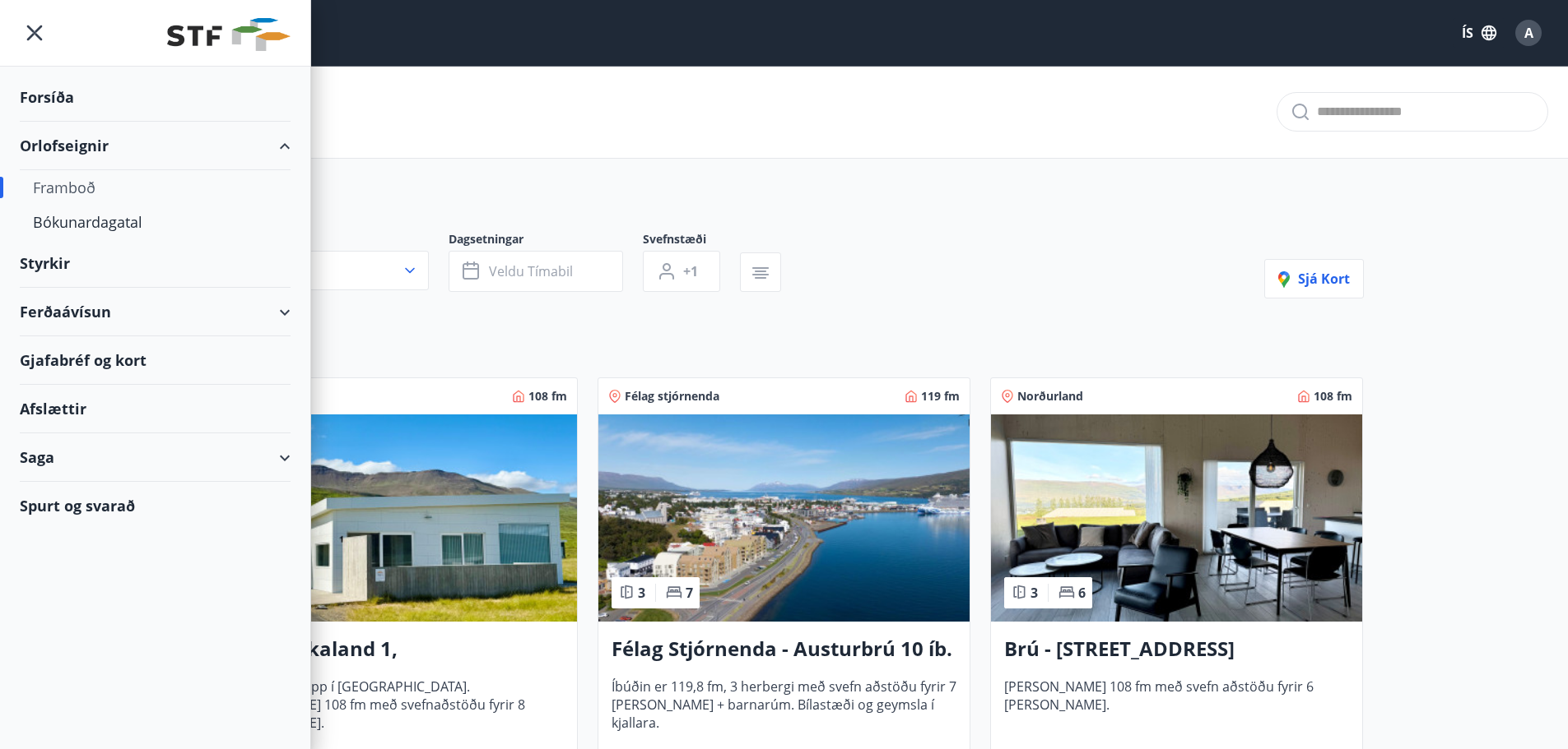
click at [545, 130] on div "Framboð" at bounding box center [784, 112] width 1568 height 93
